Goal: Information Seeking & Learning: Learn about a topic

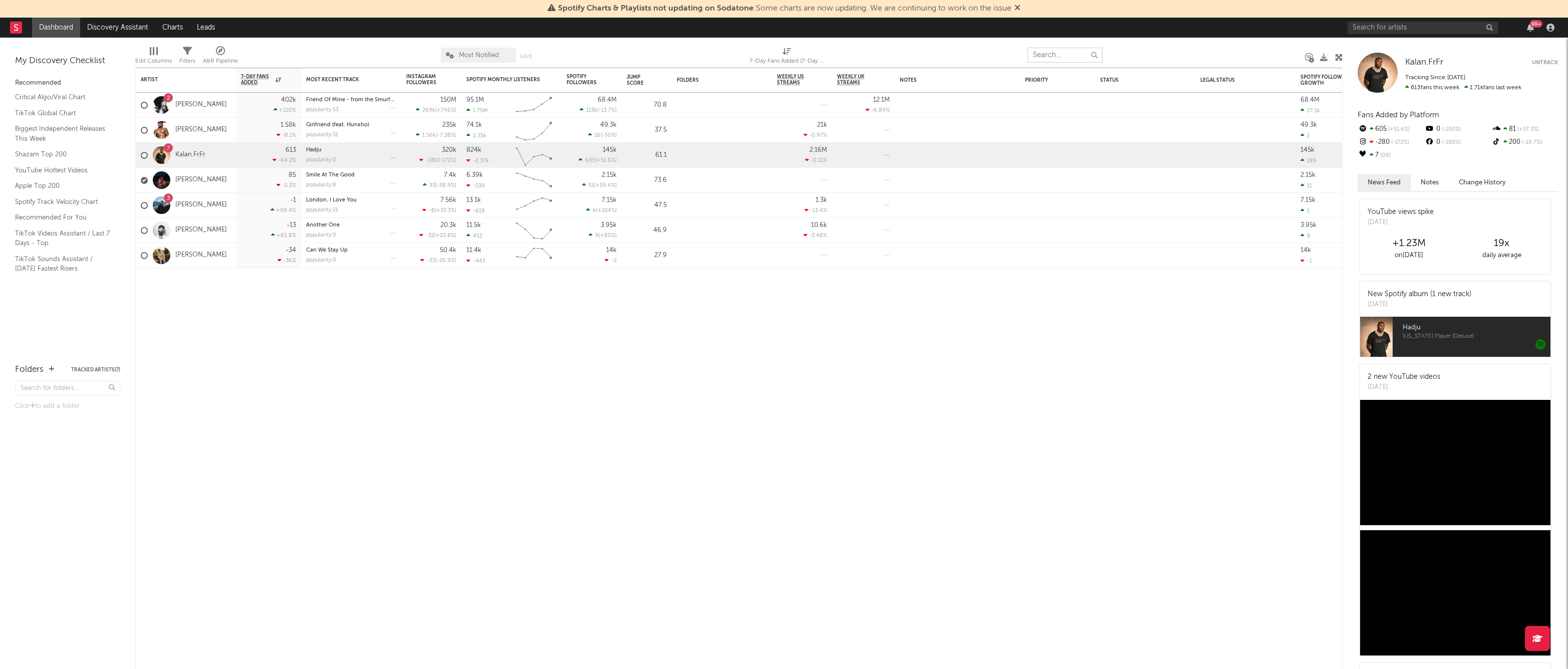
click at [1067, 54] on input "text" at bounding box center [1064, 55] width 75 height 15
click at [1063, 55] on input "text" at bounding box center [1064, 55] width 75 height 15
click at [1438, 32] on input "text" at bounding box center [1422, 27] width 150 height 13
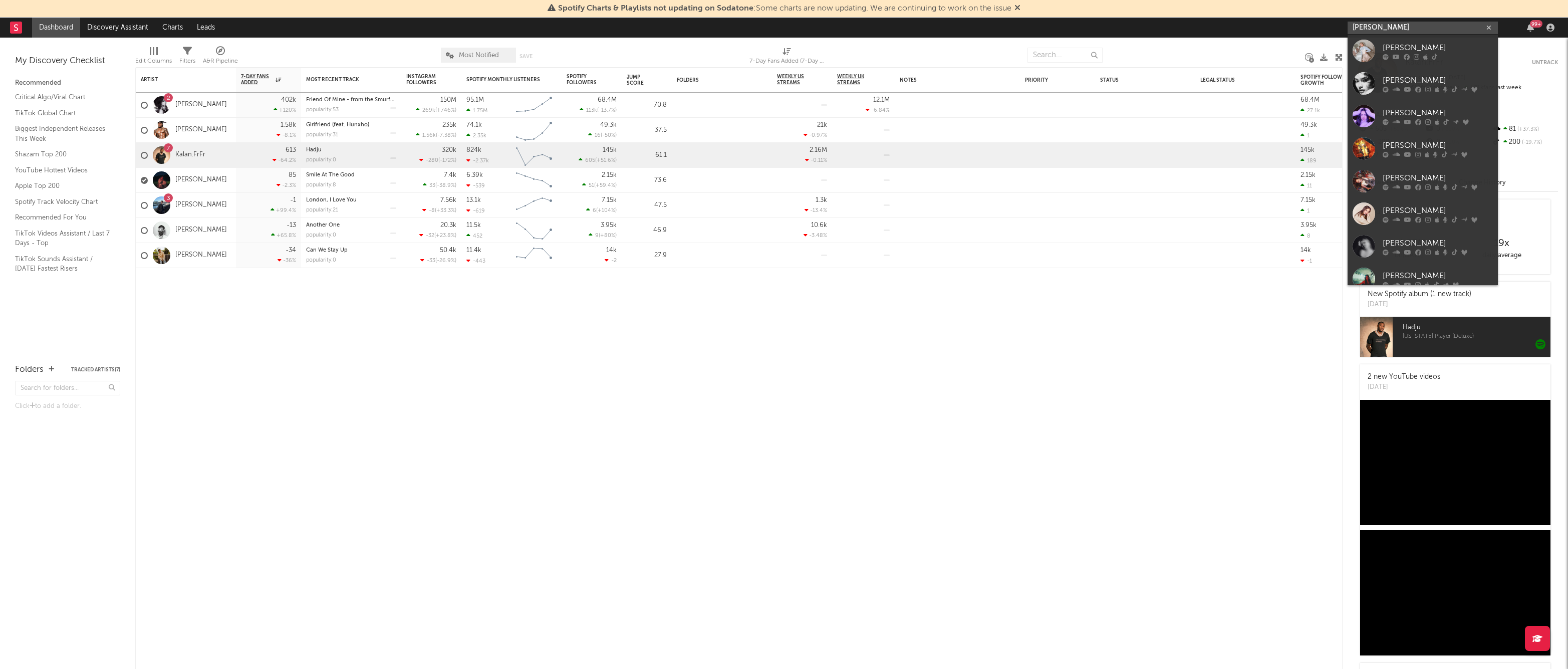
type input "[PERSON_NAME]"
drag, startPoint x: 1438, startPoint y: 32, endPoint x: 1431, endPoint y: 82, distance: 50.5
click at [1431, 82] on div "[PERSON_NAME]" at bounding box center [1438, 80] width 110 height 12
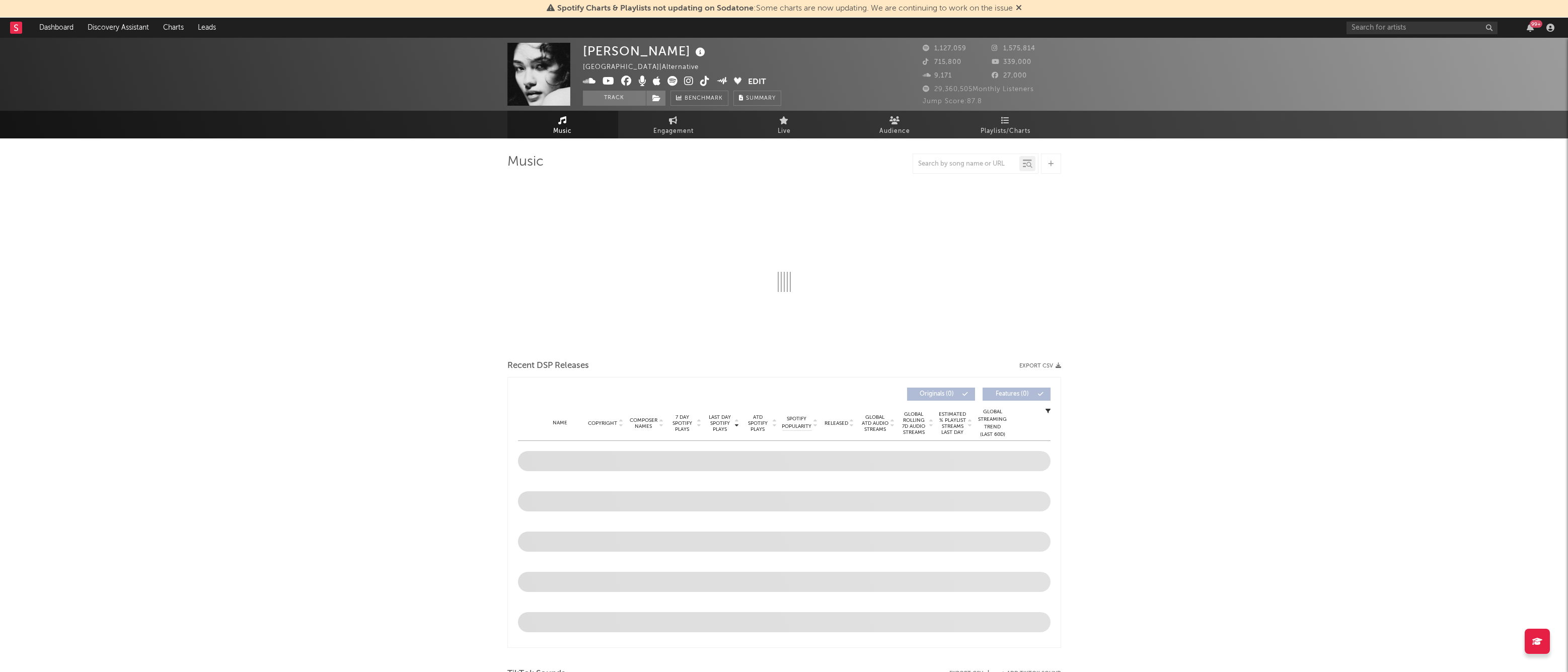
select select "6m"
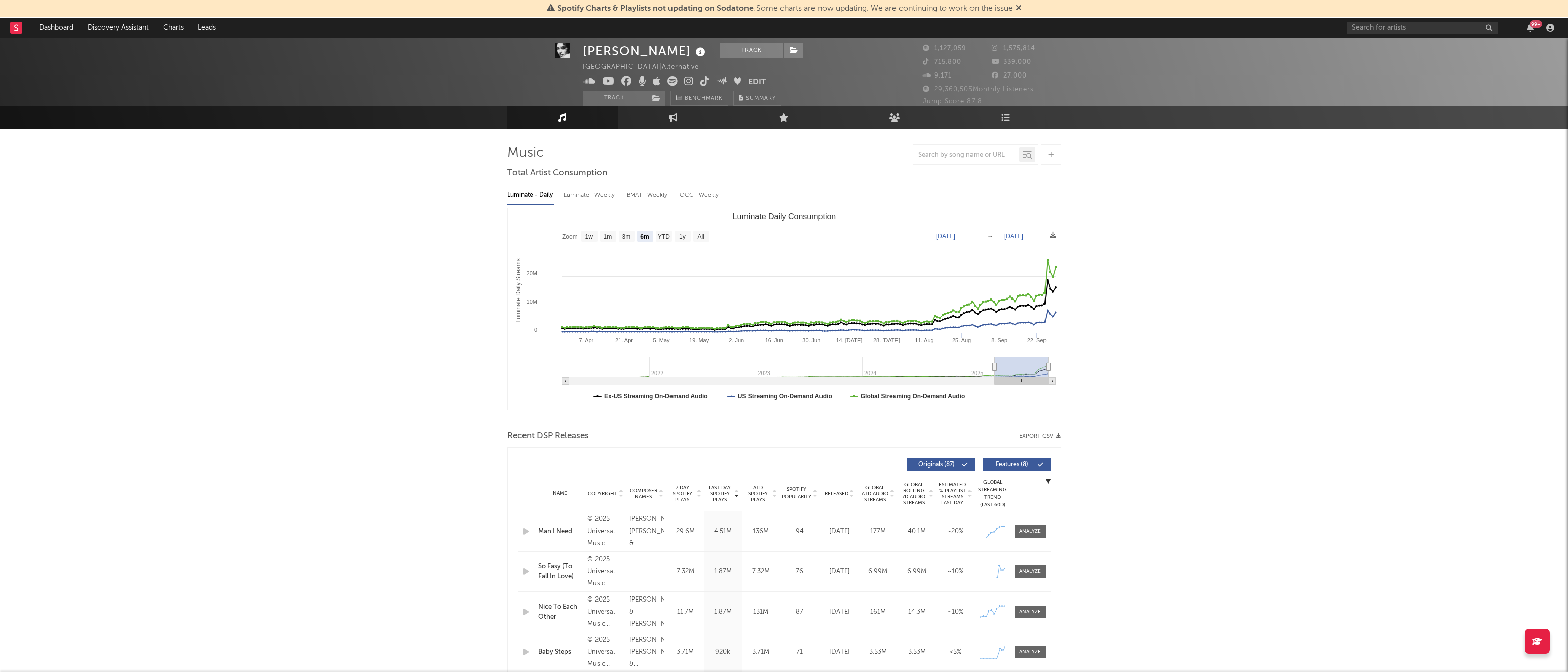
scroll to position [23, 0]
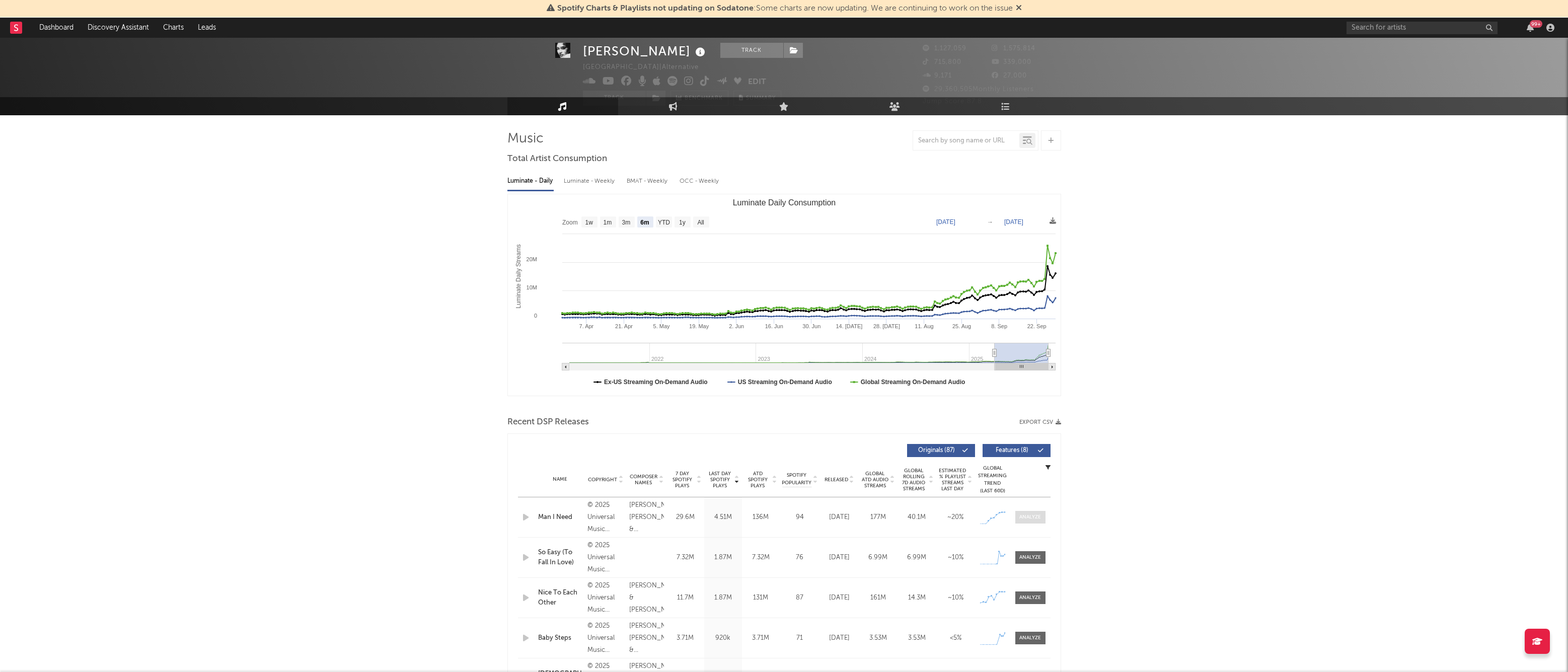
click at [1037, 515] on div at bounding box center [1030, 517] width 21 height 7
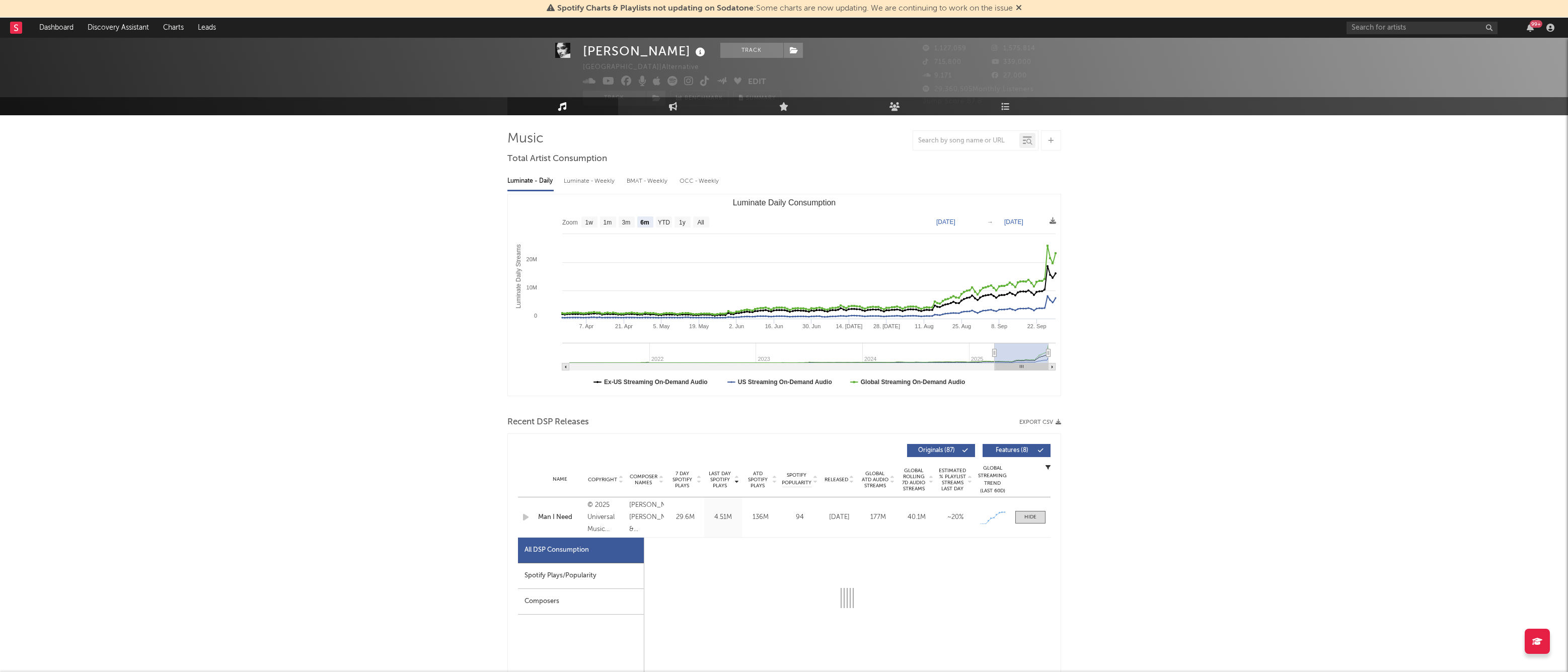
select select "1w"
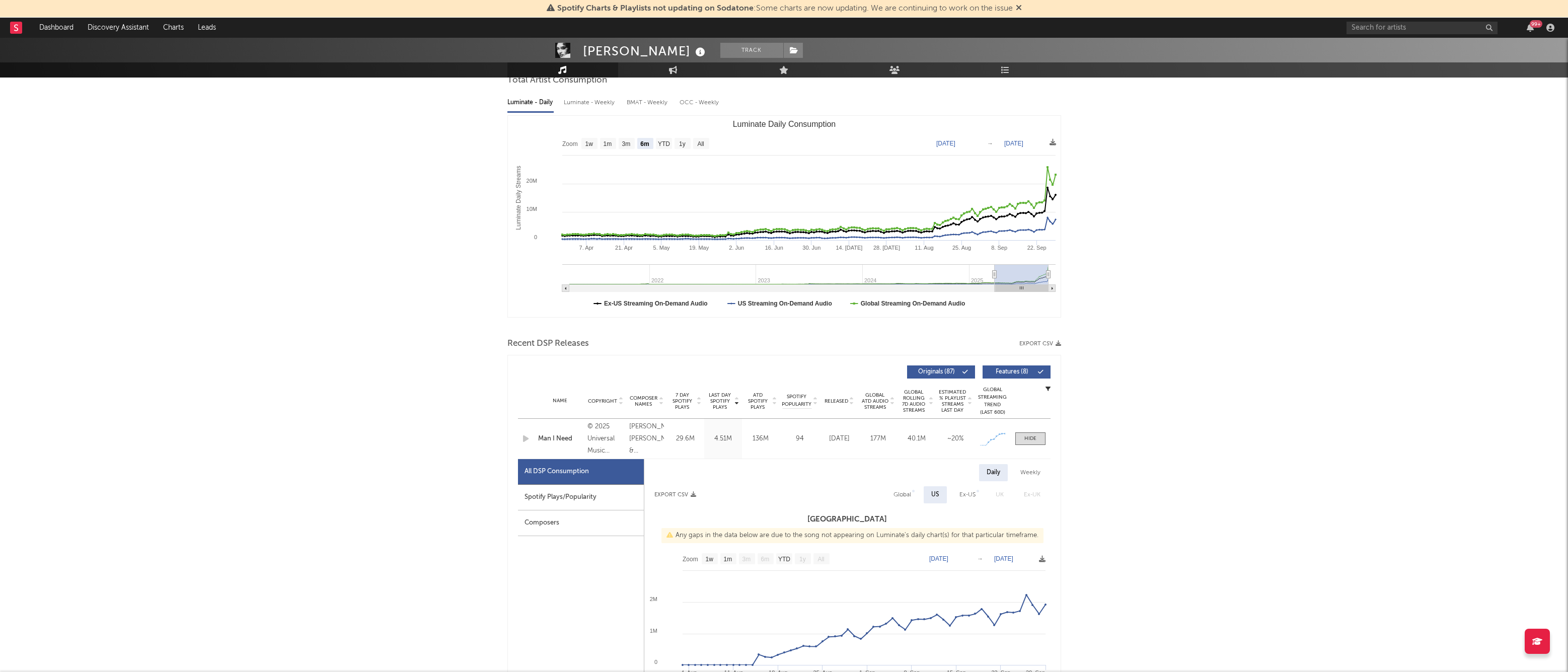
scroll to position [253, 0]
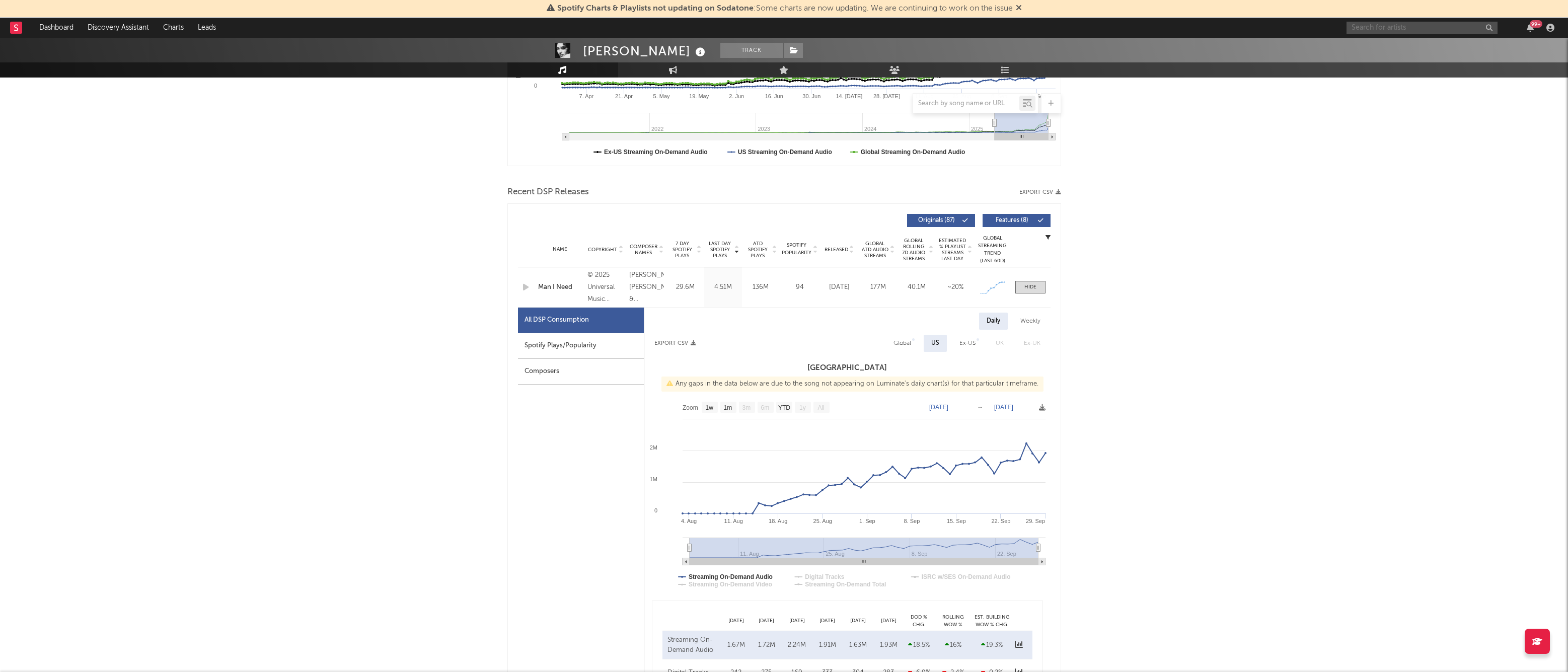
click at [1408, 30] on input "text" at bounding box center [1422, 28] width 151 height 13
type input "[PERSON_NAME]"
click at [1452, 55] on div at bounding box center [1436, 57] width 111 height 6
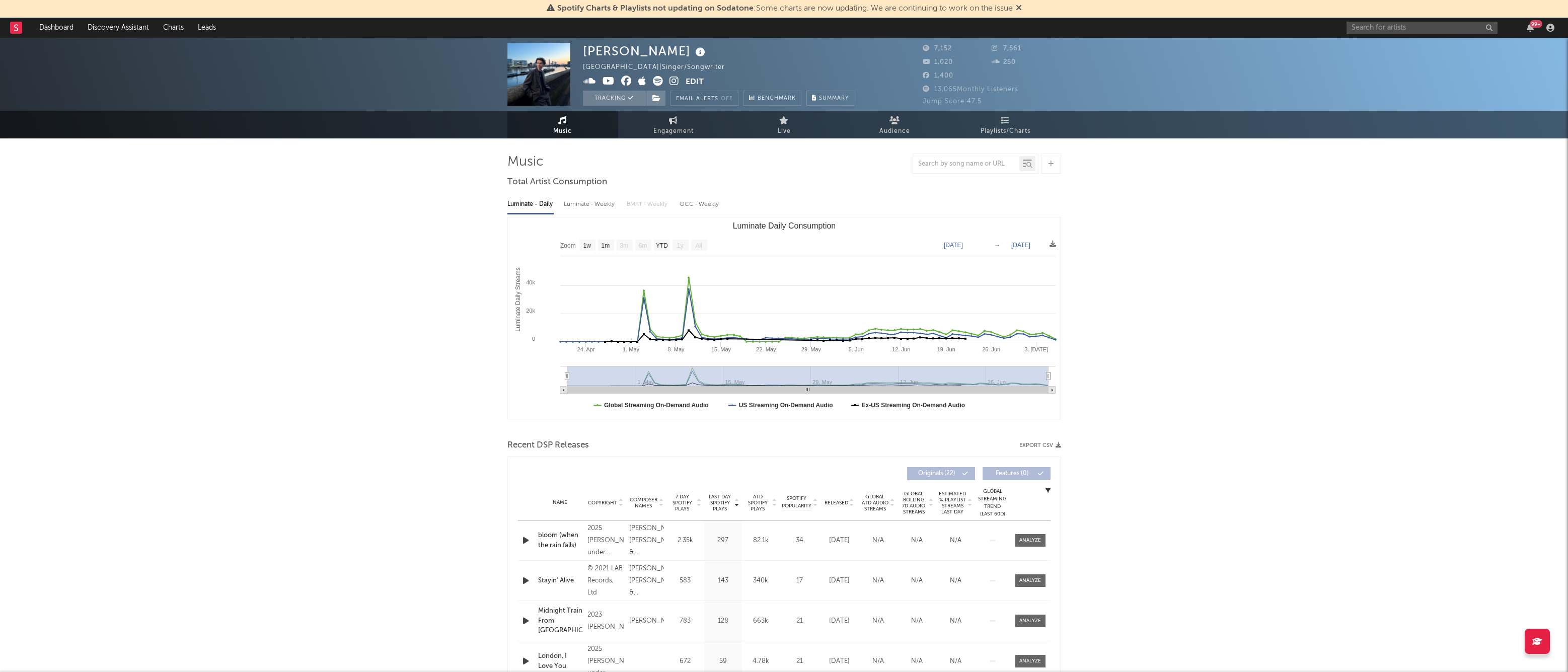
click at [658, 245] on text "YTD" at bounding box center [661, 246] width 12 height 7
click at [608, 247] on text "1m" at bounding box center [605, 246] width 9 height 7
select select "1m"
type input "[DATE]"
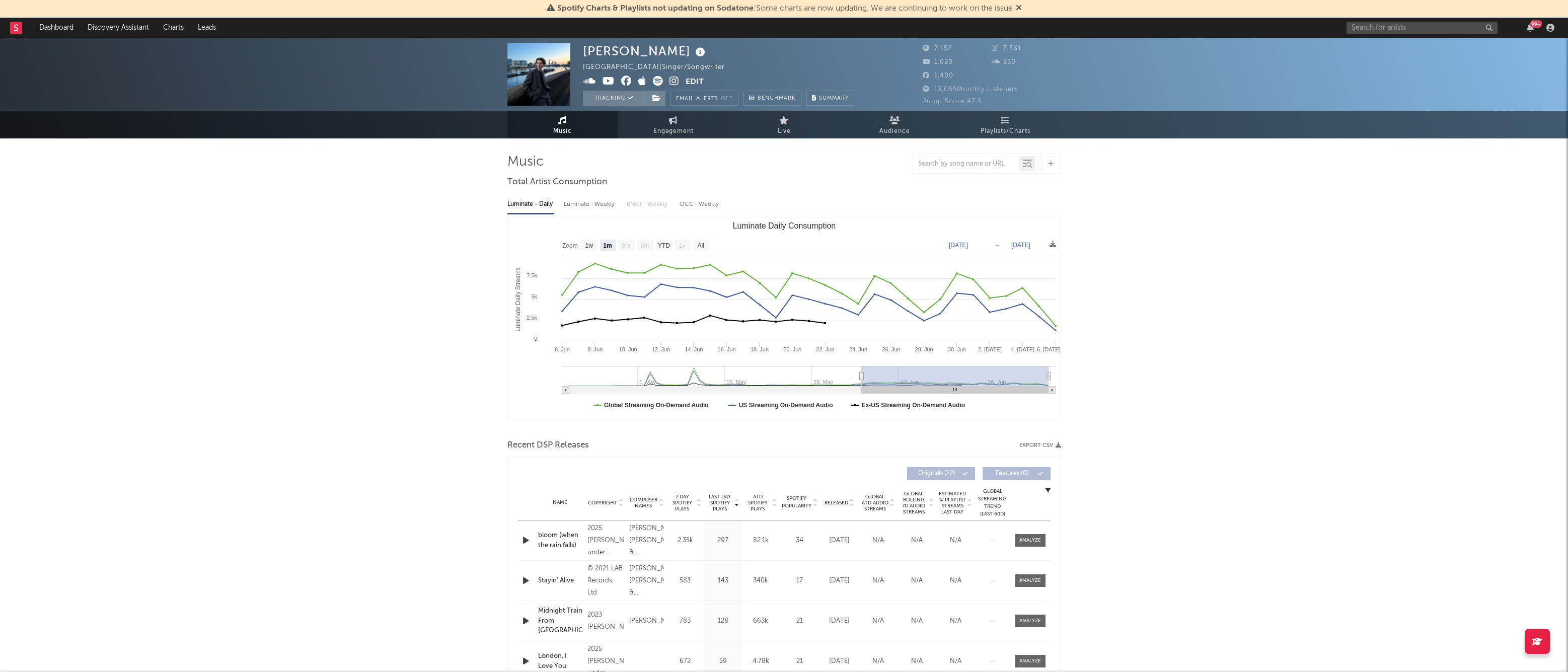
click at [647, 248] on text "6m" at bounding box center [644, 246] width 9 height 7
click at [654, 244] on rect "Luminate Daily Consumption" at bounding box center [784, 318] width 552 height 201
click at [665, 244] on text "YTD" at bounding box center [663, 246] width 12 height 7
select select "YTD"
type input "[DATE]"
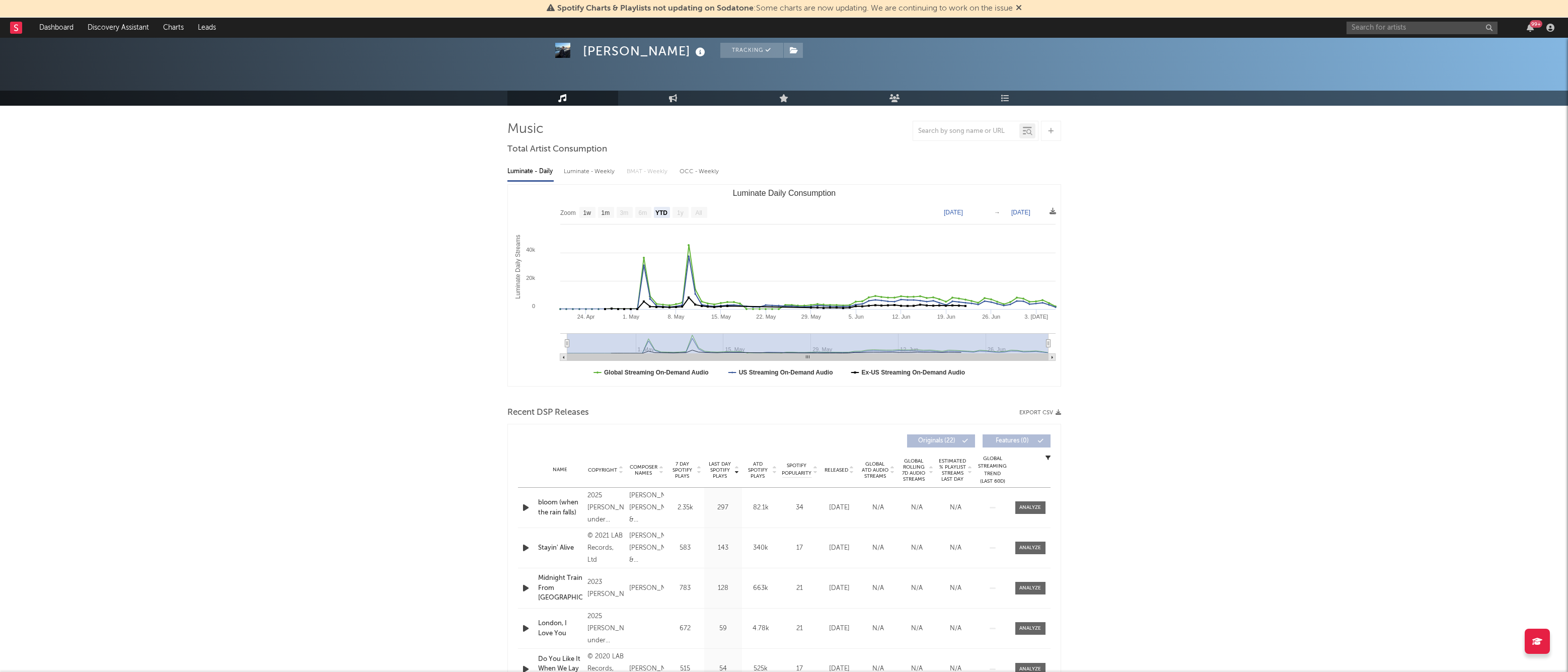
scroll to position [70, 0]
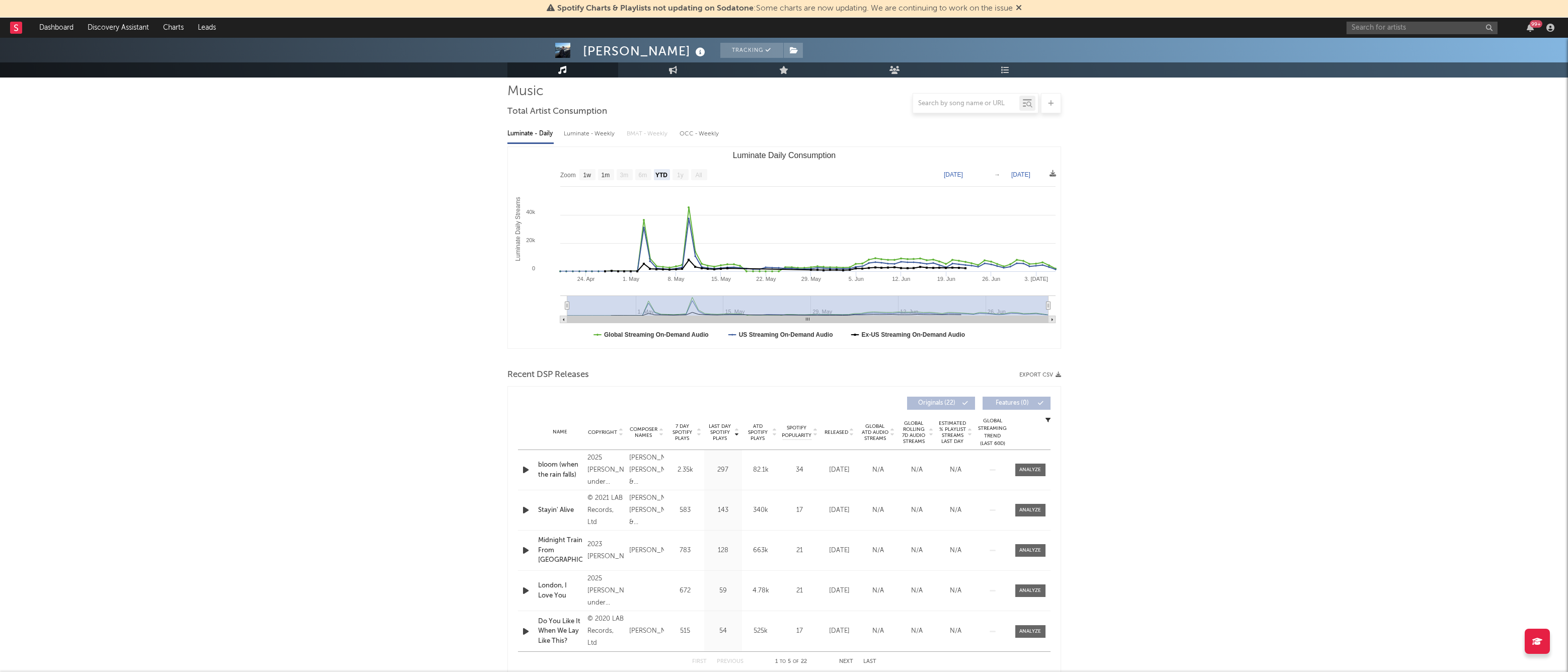
click at [1040, 543] on div "Name Midnight Train From Marylebone Copyright 2023 [PERSON_NAME] Label [PERSON_…" at bounding box center [784, 550] width 532 height 40
click at [1040, 548] on div at bounding box center [1030, 550] width 21 height 7
select select "1w"
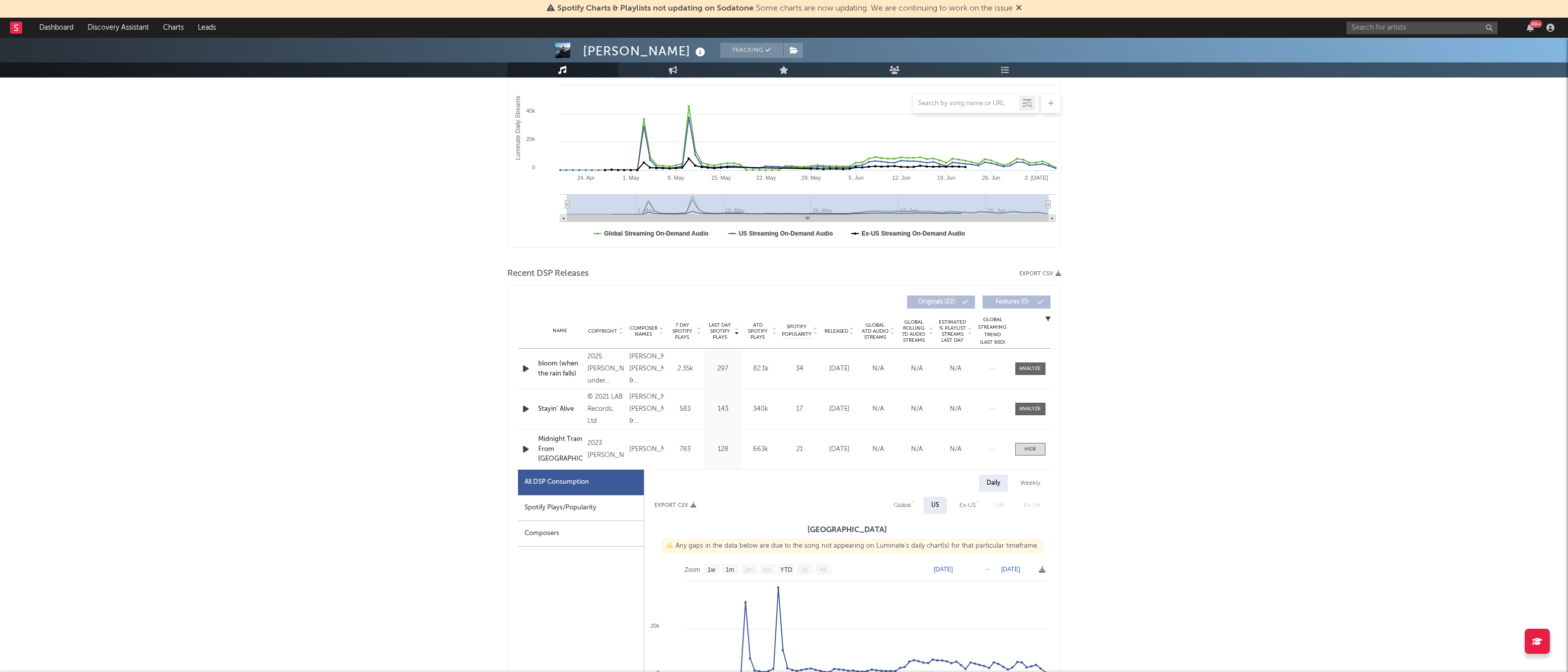
scroll to position [0, 0]
